Goal: Book appointment/travel/reservation

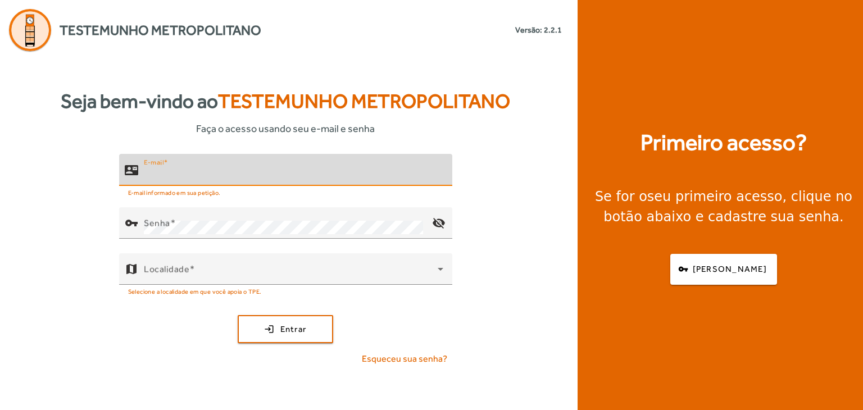
click at [314, 180] on input "E-mail" at bounding box center [294, 174] width 300 height 13
type input "**********"
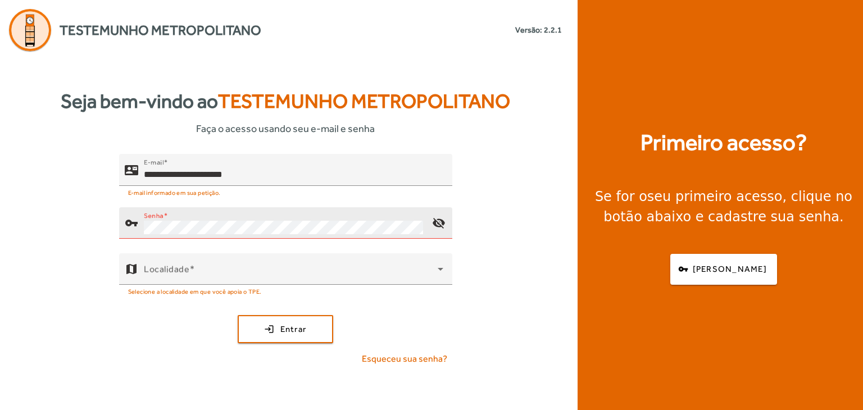
click at [255, 219] on div "Senha" at bounding box center [283, 222] width 279 height 31
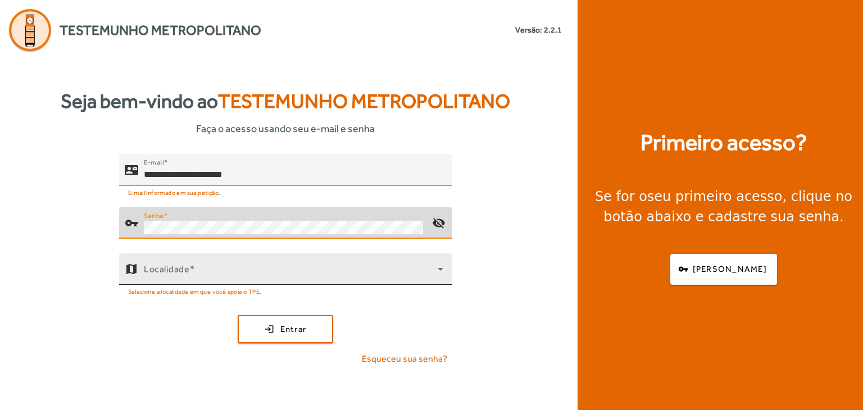
drag, startPoint x: 214, startPoint y: 284, endPoint x: 226, endPoint y: 279, distance: 12.6
click at [216, 285] on mat-hint "Selecione a localidade em que você apoia o TPE." at bounding box center [195, 291] width 134 height 12
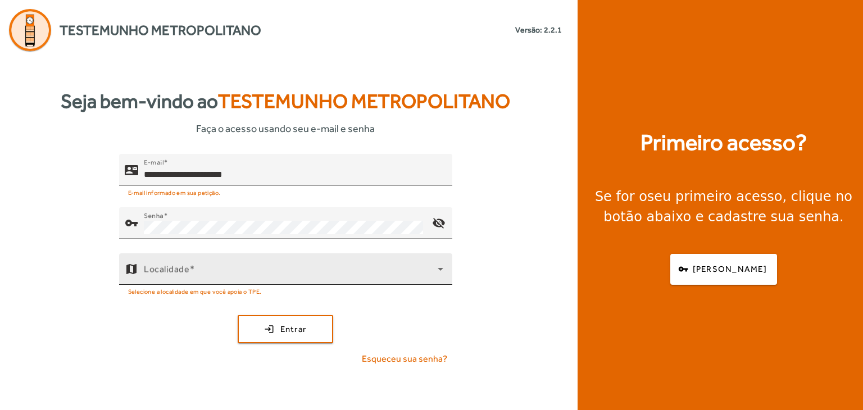
click at [229, 277] on span at bounding box center [291, 273] width 294 height 13
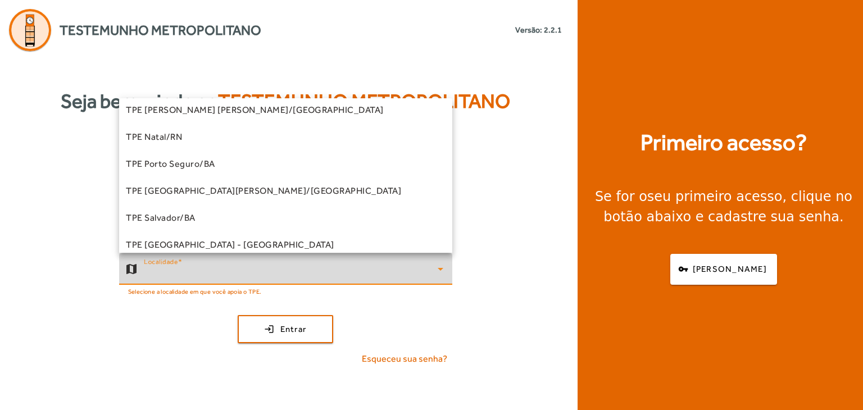
scroll to position [169, 0]
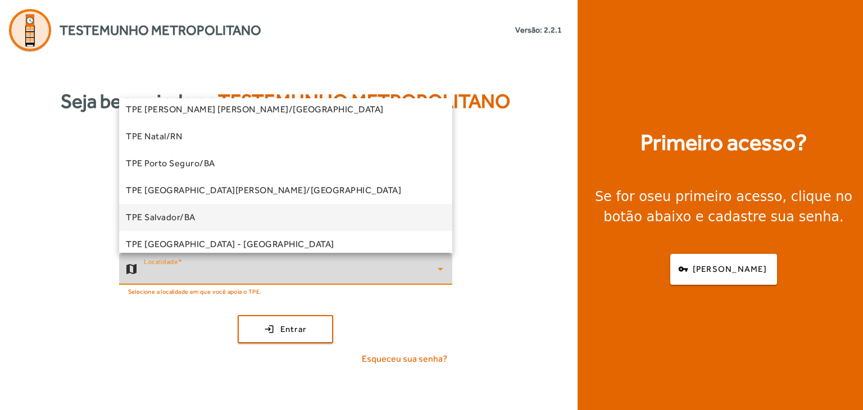
click at [269, 219] on mat-option "TPE Salvador/BA" at bounding box center [285, 217] width 333 height 27
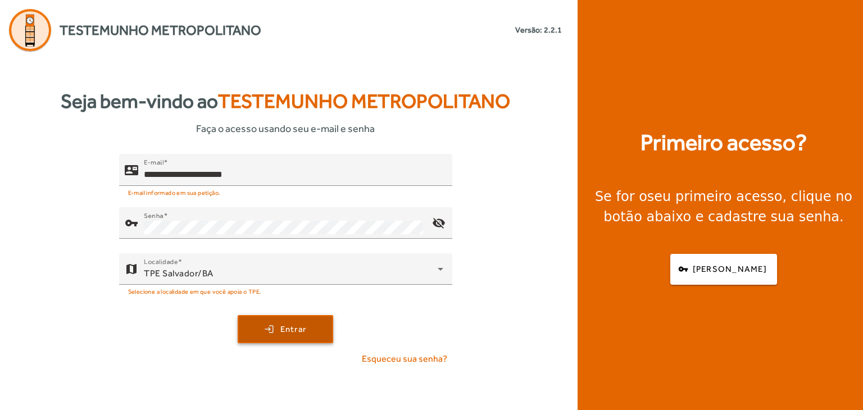
click at [301, 336] on span "submit" at bounding box center [285, 329] width 93 height 27
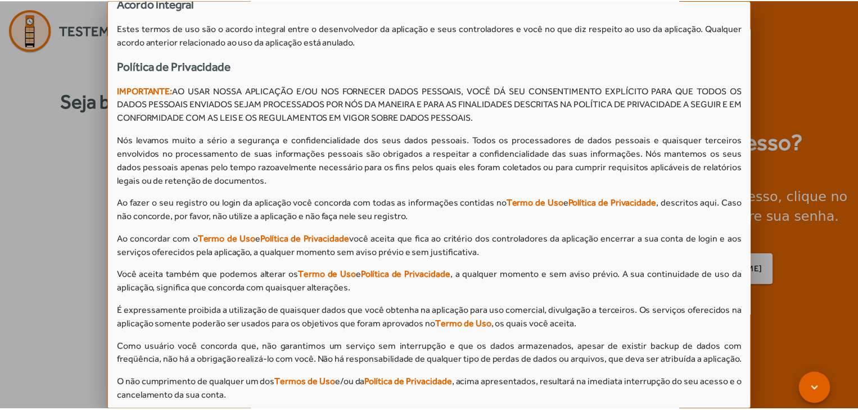
scroll to position [1001, 0]
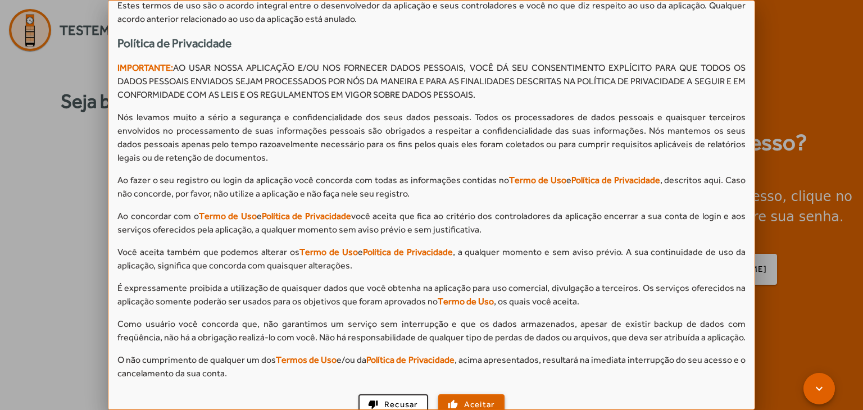
click at [485, 399] on span "button" at bounding box center [472, 404] width 65 height 27
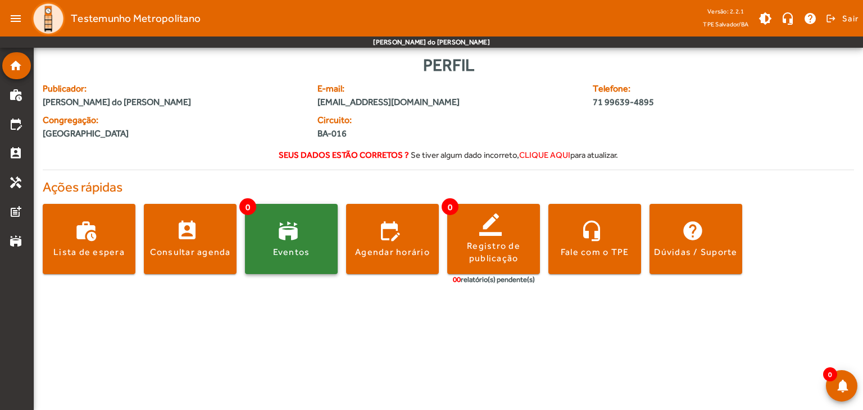
click at [306, 237] on span at bounding box center [291, 239] width 93 height 27
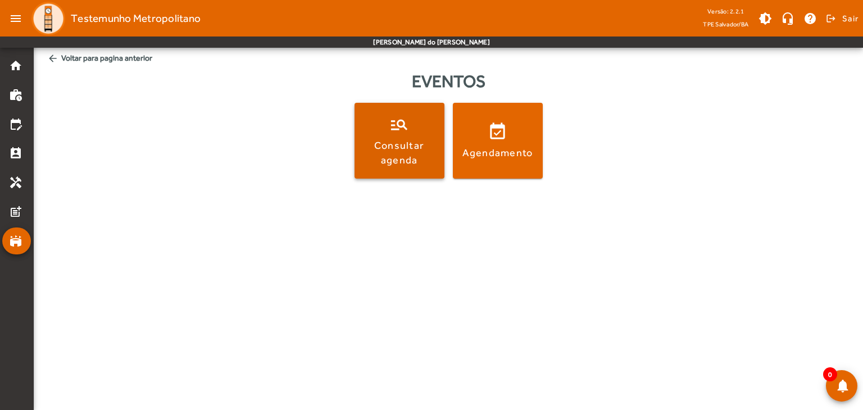
click at [422, 123] on span at bounding box center [400, 141] width 90 height 76
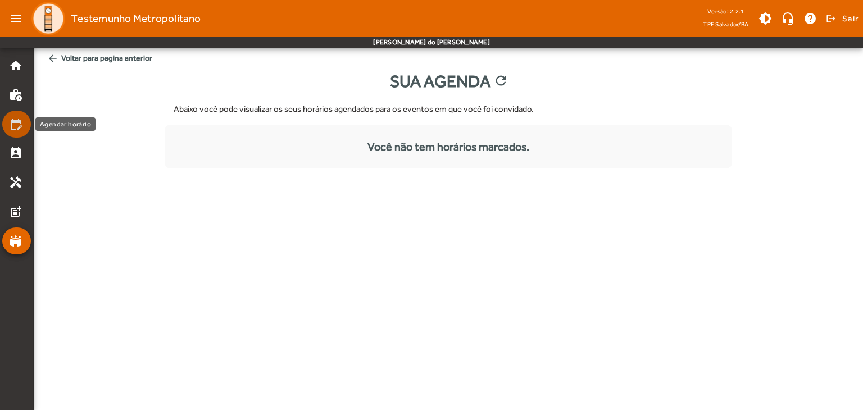
click at [17, 116] on mat-list-item "edit_calendar" at bounding box center [16, 124] width 29 height 27
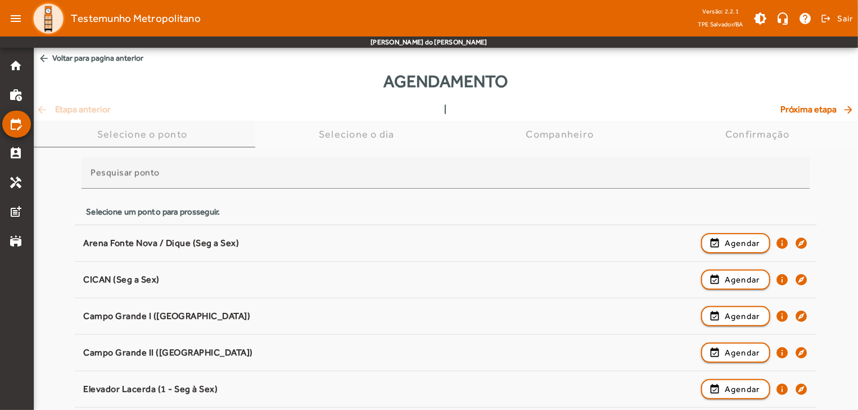
click at [211, 143] on div "Selecione o ponto" at bounding box center [144, 134] width 221 height 27
